Goal: Information Seeking & Learning: Learn about a topic

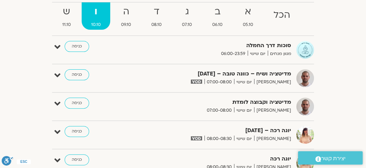
scroll to position [70, 0]
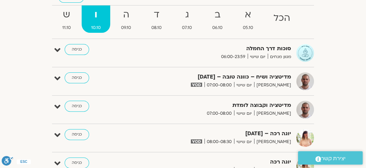
click at [128, 54] on div "סוכות דרך החמלה מגוון מנחים יום שישי 06:00-23:59 כניסה" at bounding box center [188, 53] width 252 height 18
click at [79, 49] on link "כניסה" at bounding box center [77, 49] width 25 height 11
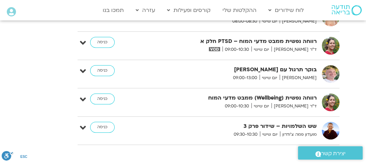
scroll to position [1604, 0]
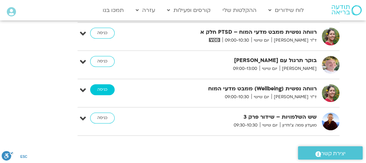
click at [106, 84] on link "כניסה" at bounding box center [102, 89] width 25 height 11
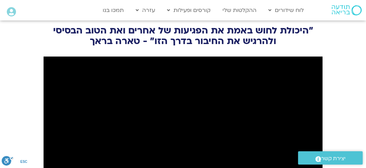
scroll to position [783, 0]
click at [343, 136] on section "״היכולת לחוש באמת את הפגיעות של אחרים ואת הטוב הבסיסי ולהרגיש את החיבור בדרך הז…" at bounding box center [183, 130] width 366 height 242
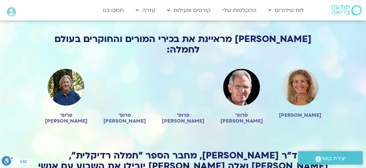
scroll to position [511, 0]
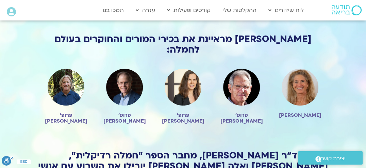
click at [234, 68] on img at bounding box center [241, 86] width 37 height 37
click at [247, 112] on h2 "פרופ׳ ג׳ון קבט זין" at bounding box center [241, 118] width 45 height 12
drag, startPoint x: 259, startPoint y: 84, endPoint x: 220, endPoint y: 82, distance: 39.3
click at [220, 112] on h2 "פרופ׳ ג׳ון קבט זין" at bounding box center [241, 118] width 45 height 12
copy h2 "פרופ׳ ג׳ון קבט זין"
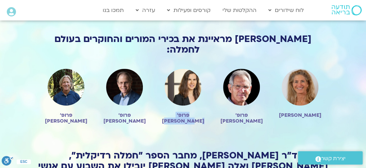
drag, startPoint x: 202, startPoint y: 85, endPoint x: 163, endPoint y: 85, distance: 38.5
click at [163, 112] on h2 "פרופ׳ קריסטין נף" at bounding box center [183, 118] width 45 height 12
copy h2 "פרופ׳ קריסטין נף"
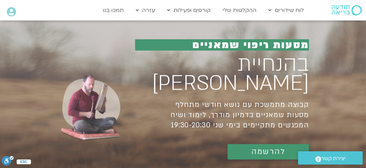
click at [268, 147] on span "להרשמה" at bounding box center [269, 151] width 34 height 9
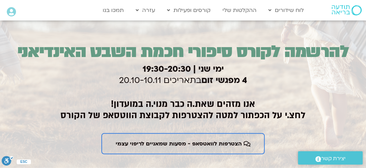
scroll to position [1100, 0]
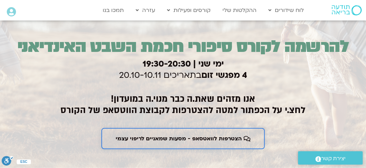
click at [200, 141] on span "הצטרפות לוואטסאפ - מסעות שמאניים לריפוי עצמי" at bounding box center [179, 138] width 126 height 6
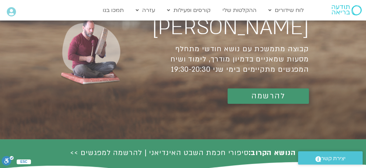
scroll to position [0, 0]
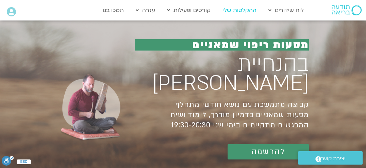
click at [246, 10] on link "ההקלטות שלי" at bounding box center [239, 10] width 41 height 13
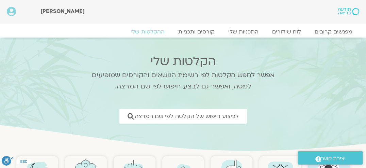
drag, startPoint x: 238, startPoint y: 34, endPoint x: 297, endPoint y: 66, distance: 66.4
click at [297, 66] on section "הקלטות שלי אפשר לחפש הקלטות לפי רשימת הנושאים והקורסים שמופיעים למטה, ואפשר גם …" at bounding box center [183, 94] width 366 height 115
click at [293, 32] on link "לוח שידורים" at bounding box center [287, 32] width 51 height 8
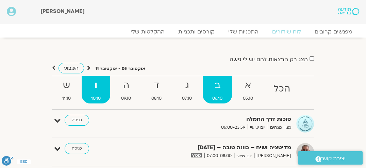
drag, startPoint x: 220, startPoint y: 78, endPoint x: 221, endPoint y: 81, distance: 4.1
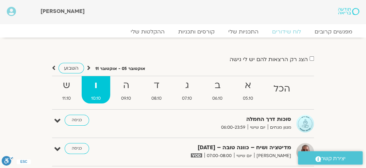
drag, startPoint x: 221, startPoint y: 81, endPoint x: 316, endPoint y: 74, distance: 95.3
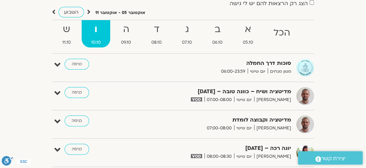
scroll to position [68, 0]
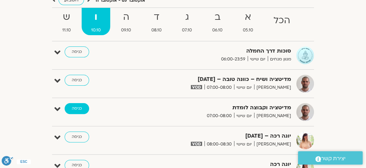
click at [76, 110] on link "כניסה" at bounding box center [77, 108] width 25 height 11
